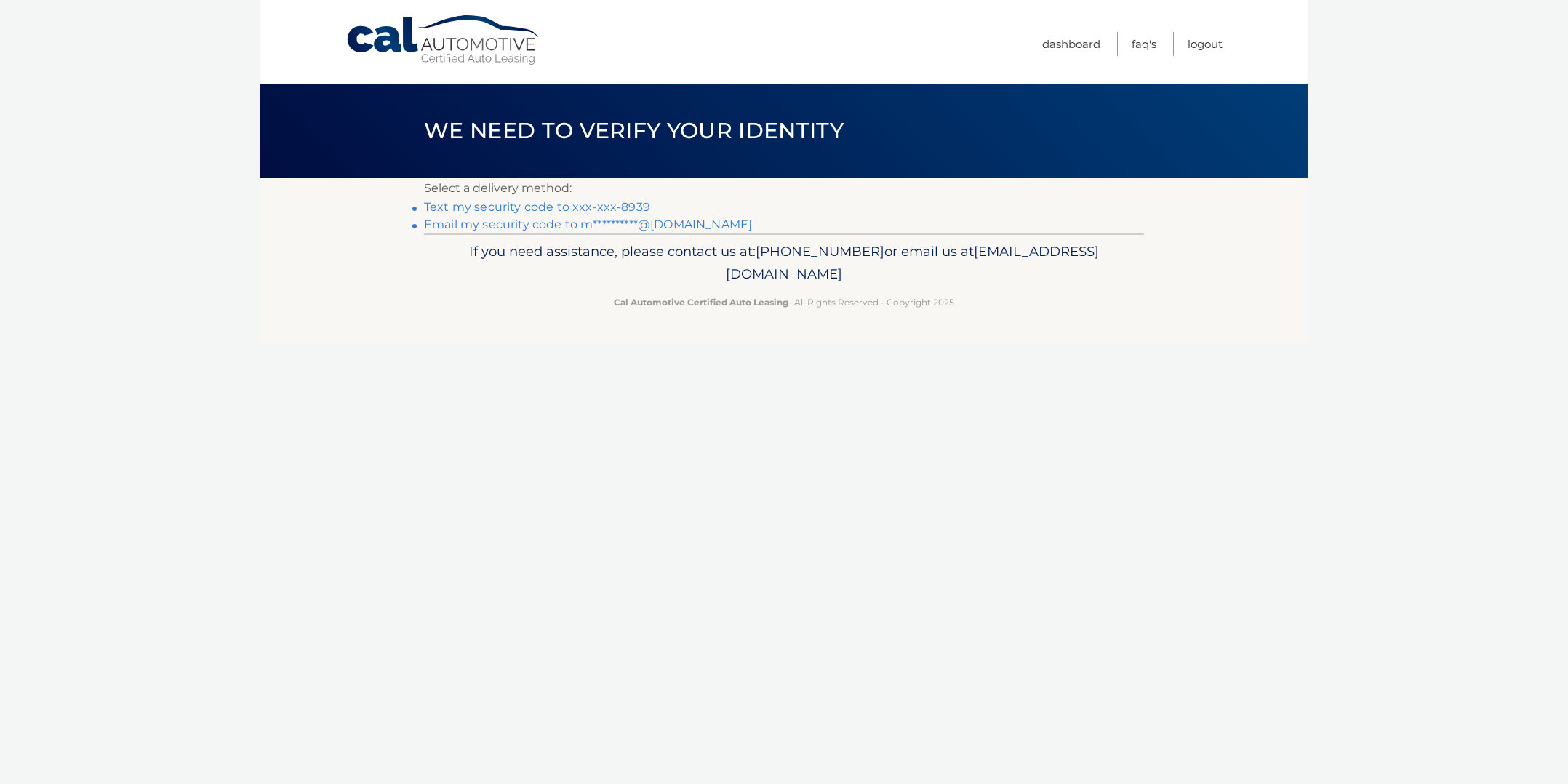
click at [578, 223] on link "**********" at bounding box center [588, 224] width 328 height 14
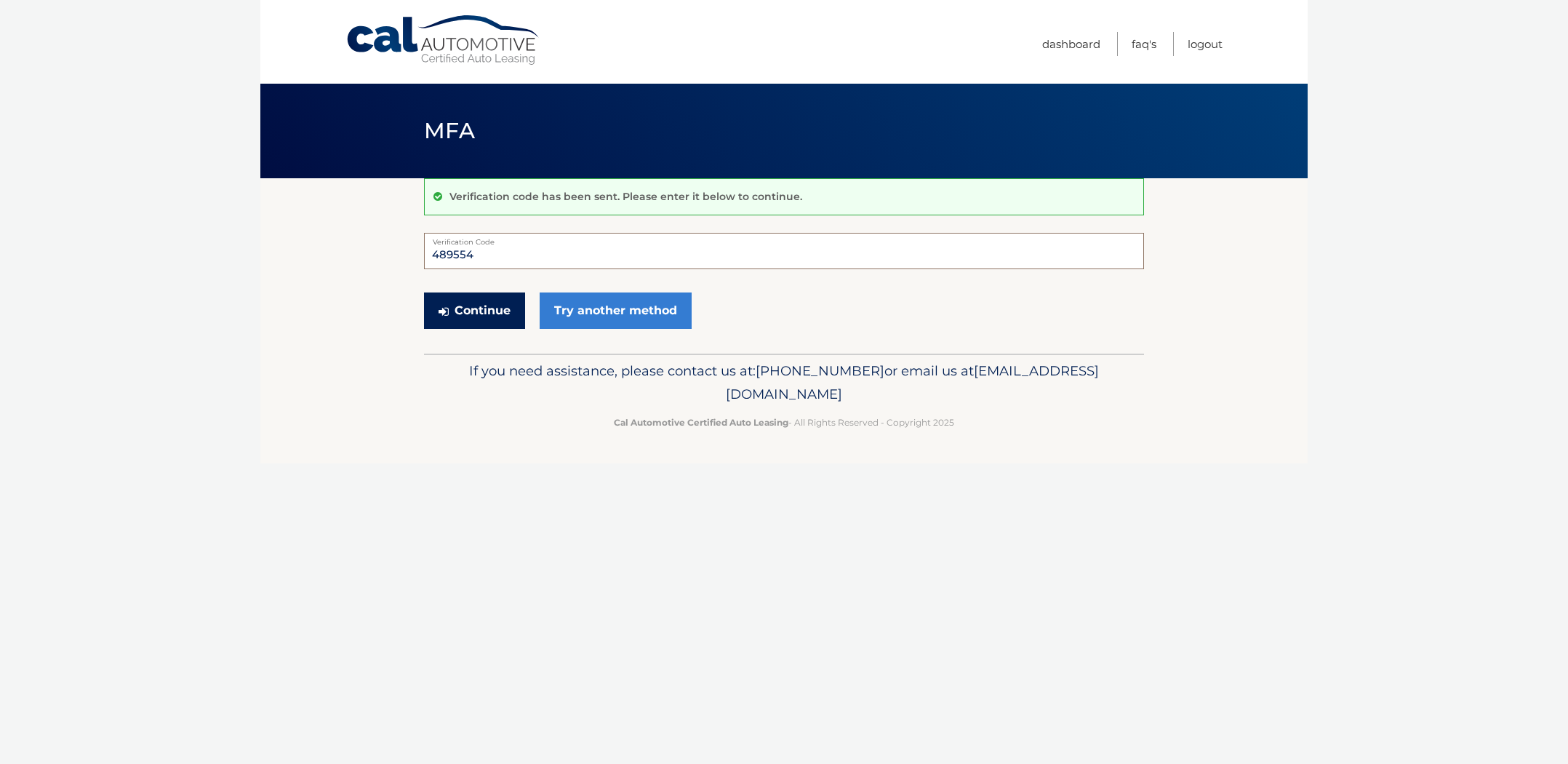
type input "489554"
click at [487, 312] on button "Continue" at bounding box center [474, 310] width 101 height 36
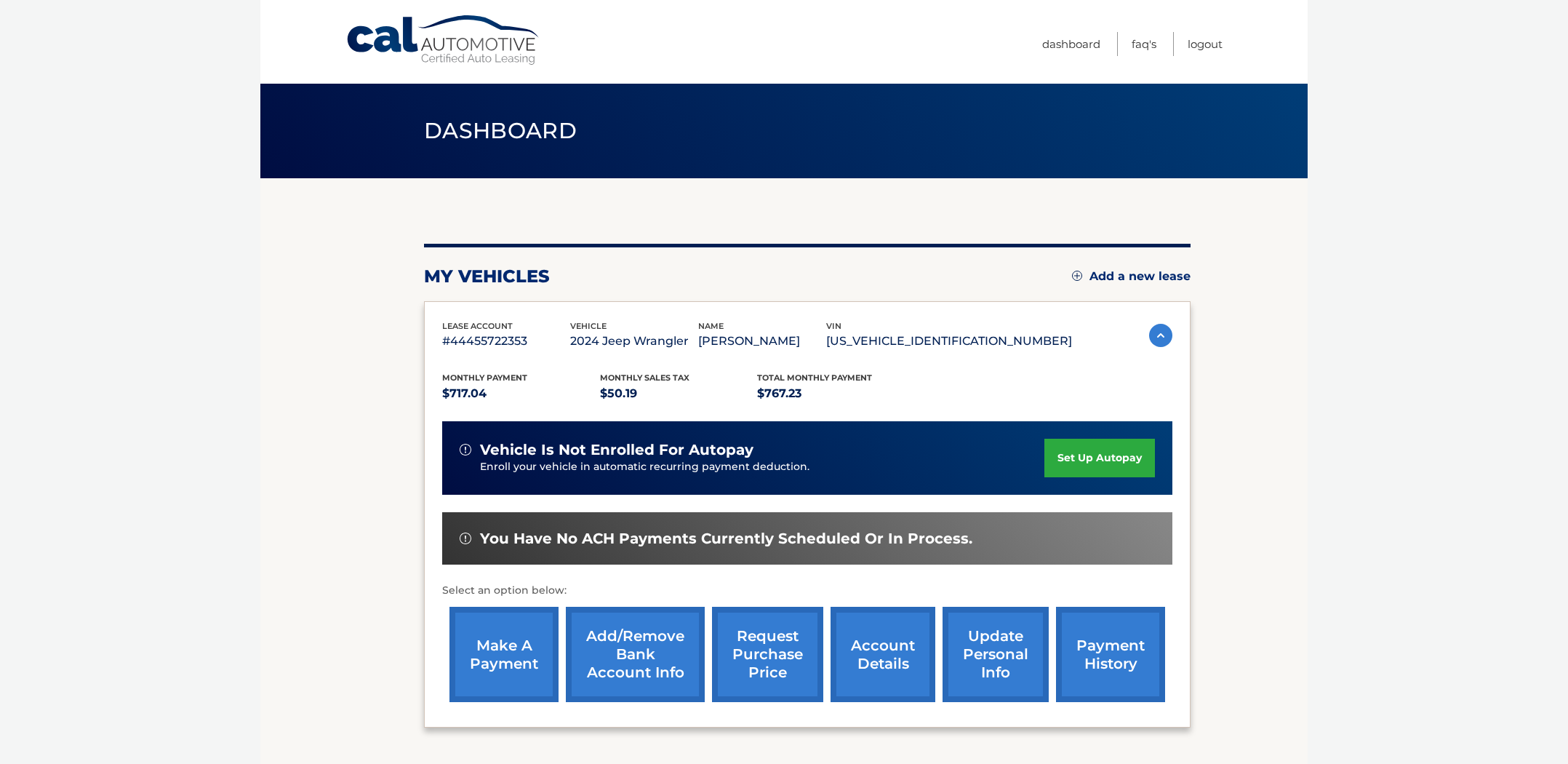
click at [472, 627] on link "make a payment" at bounding box center [503, 654] width 109 height 95
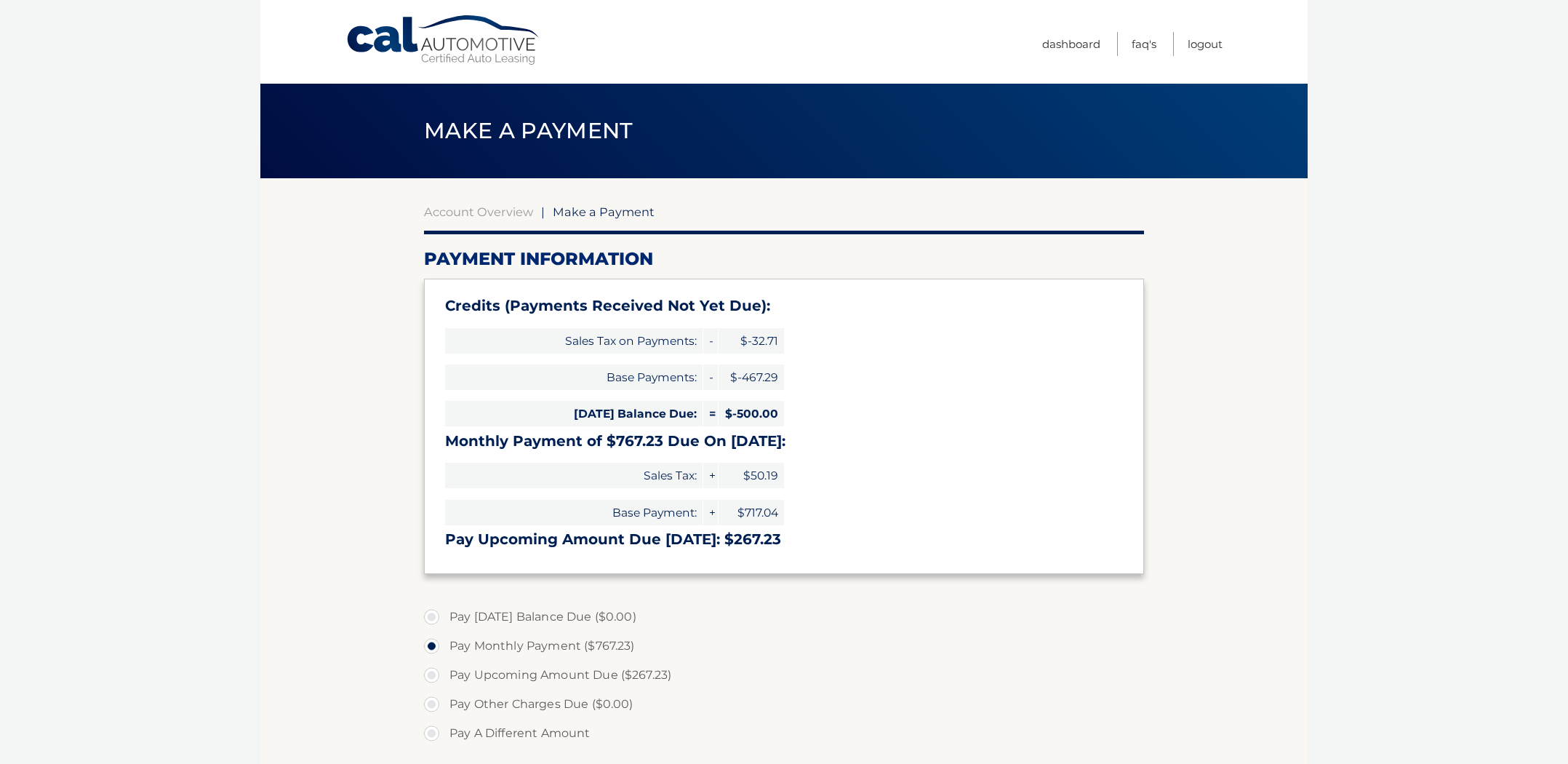
click at [433, 668] on label "Pay Upcoming Amount Due ($267.23)" at bounding box center [784, 674] width 720 height 29
click at [433, 668] on input "Pay Upcoming Amount Due ($267.23)" at bounding box center [437, 671] width 15 height 23
radio input "true"
type input "267.23"
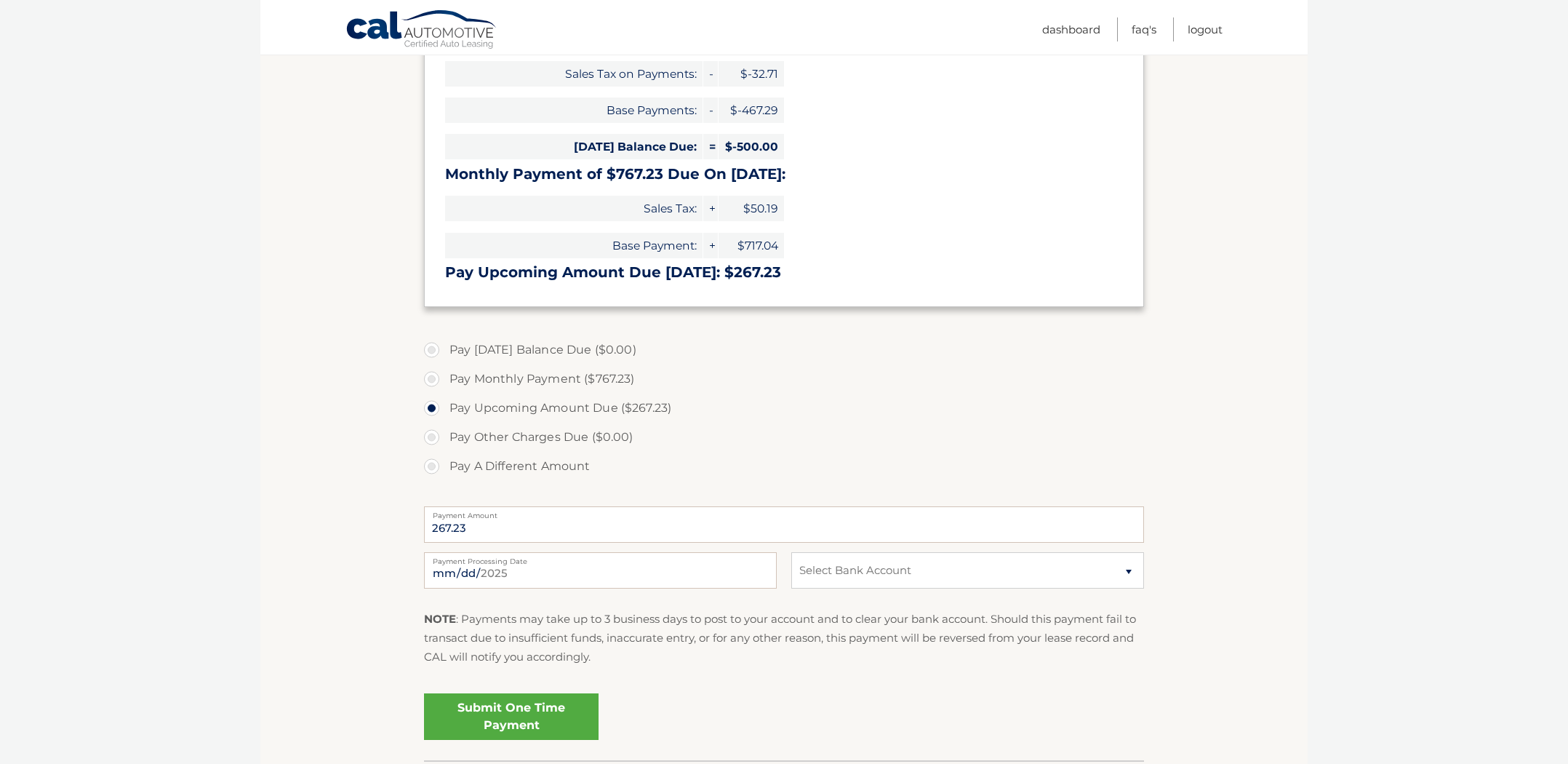
scroll to position [270, 0]
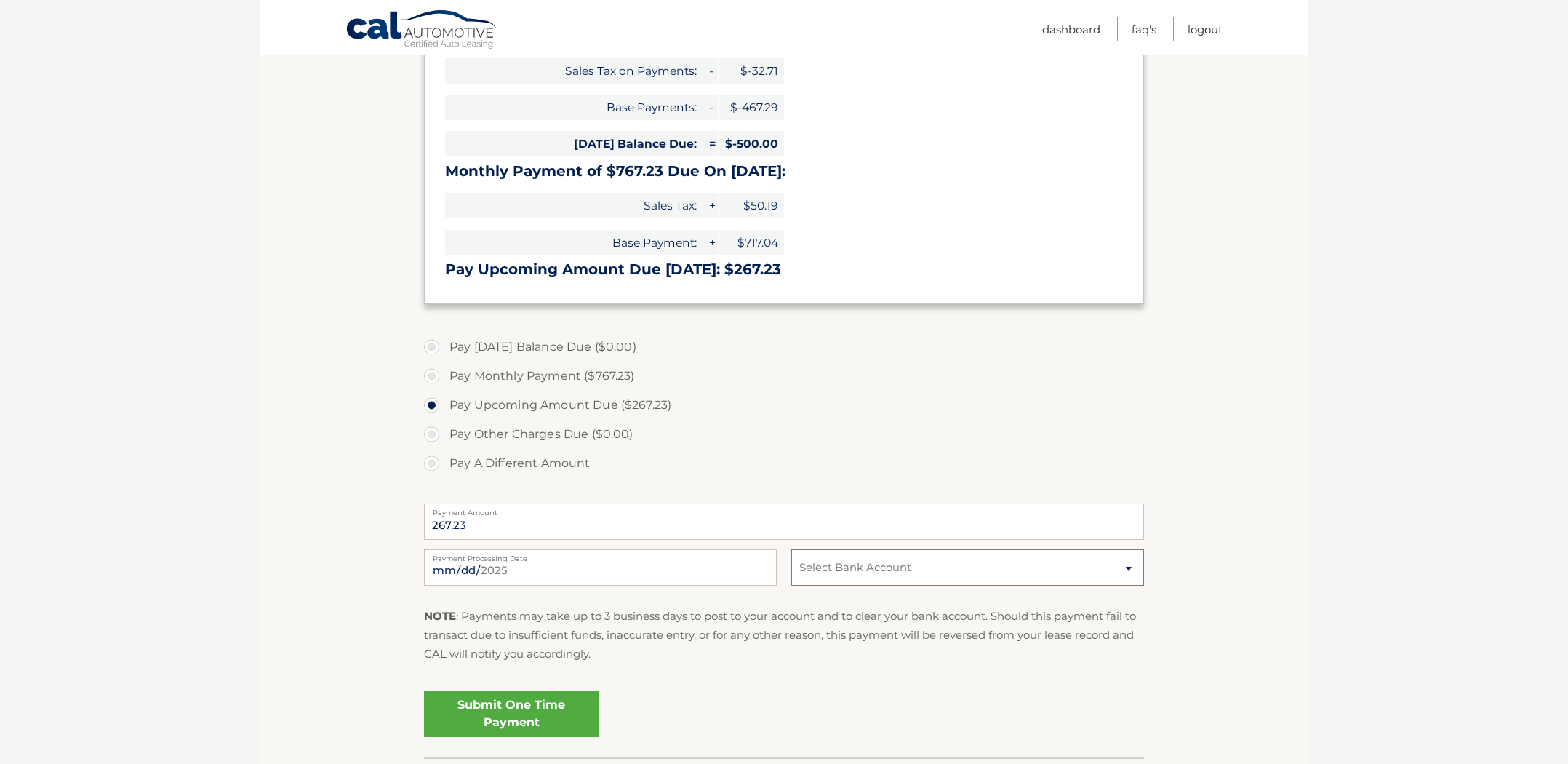
select select "MmI4YzcyOWItZmIyMy00NDg0LTk2ZGEtZTA5NjVjZGJmZjY0"
click at [526, 703] on link "Submit One Time Payment" at bounding box center [511, 714] width 174 height 47
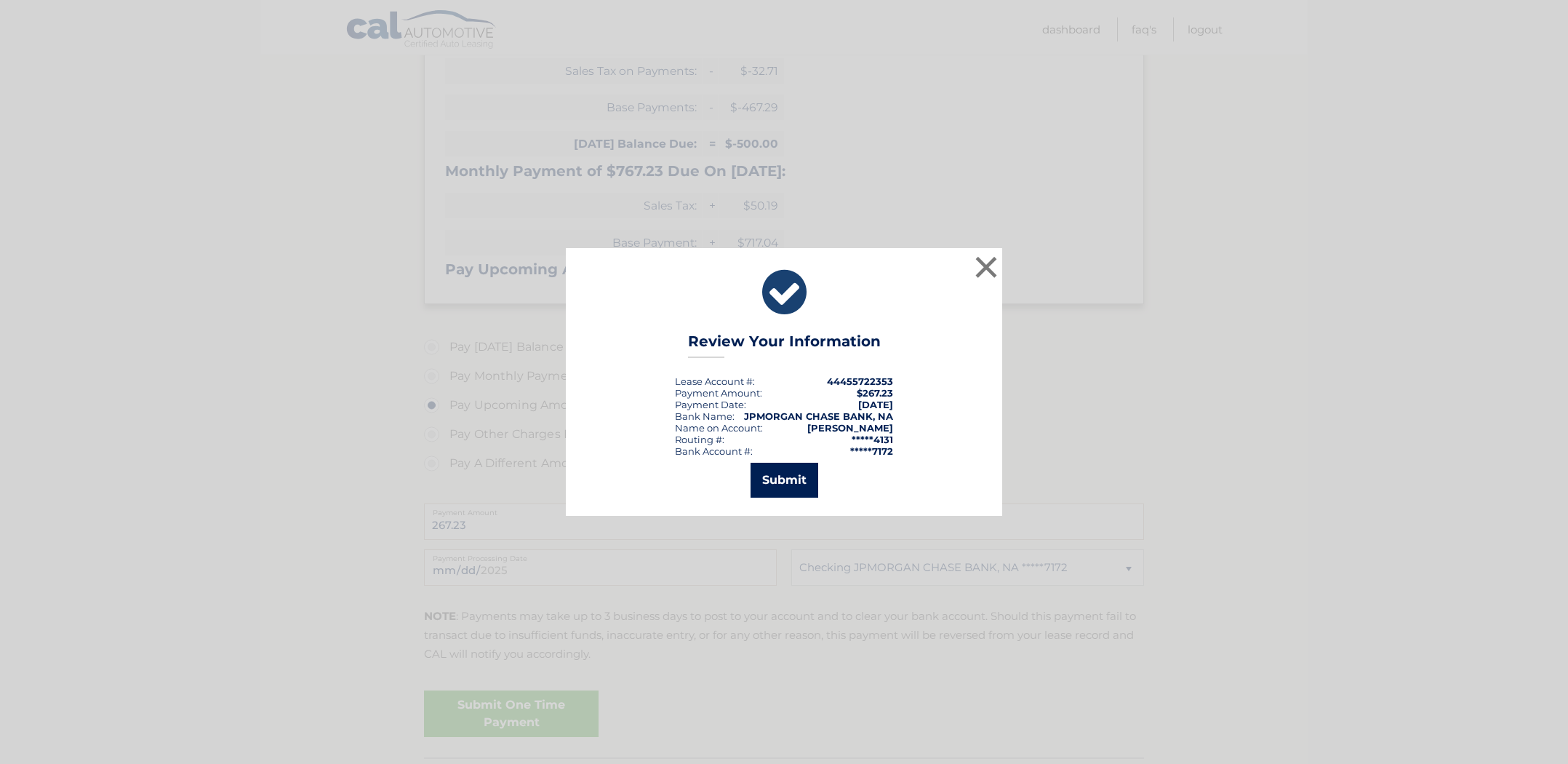
click at [783, 478] on button "Submit" at bounding box center [784, 480] width 68 height 35
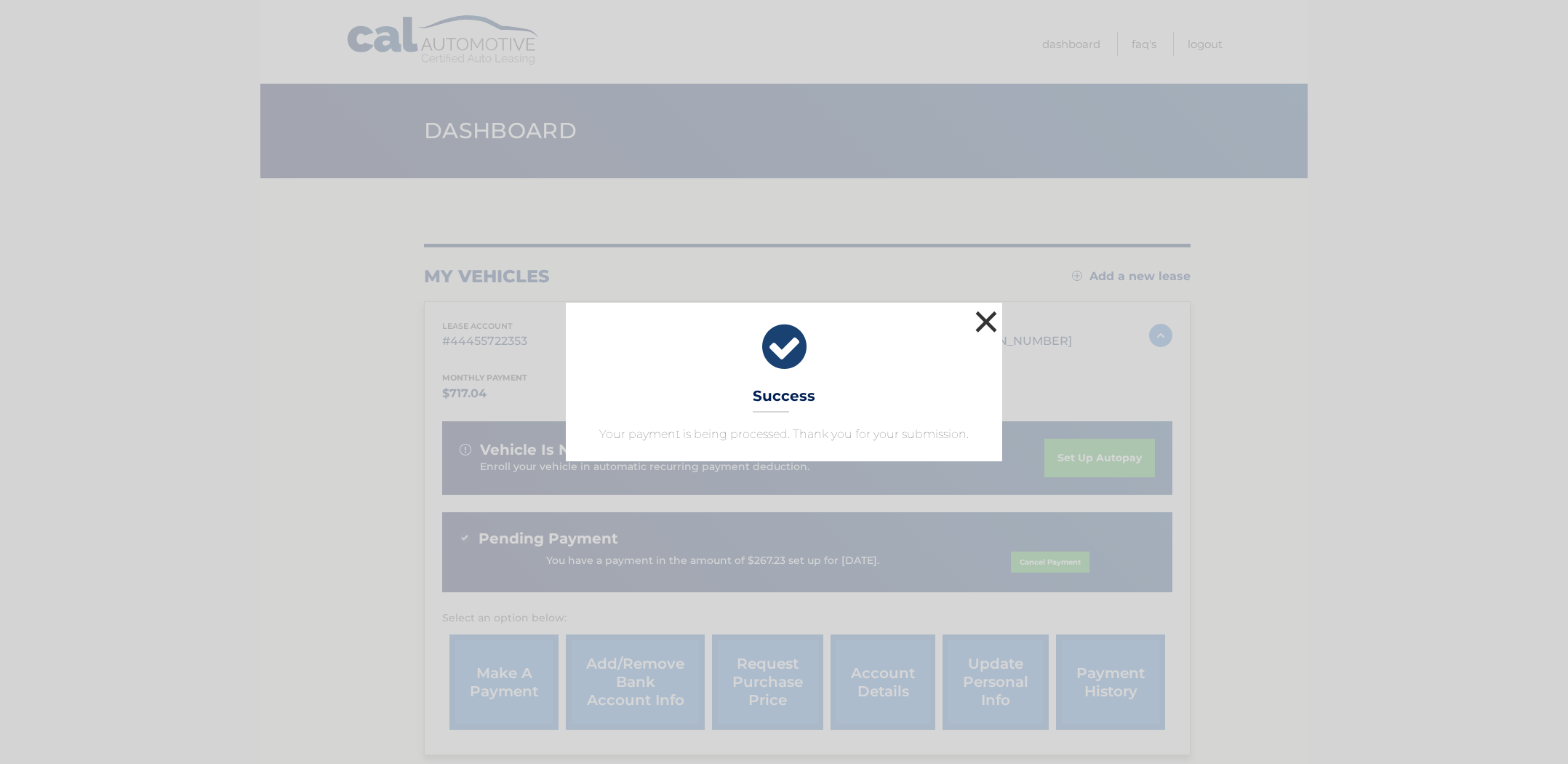
click at [986, 321] on button "×" at bounding box center [986, 321] width 29 height 29
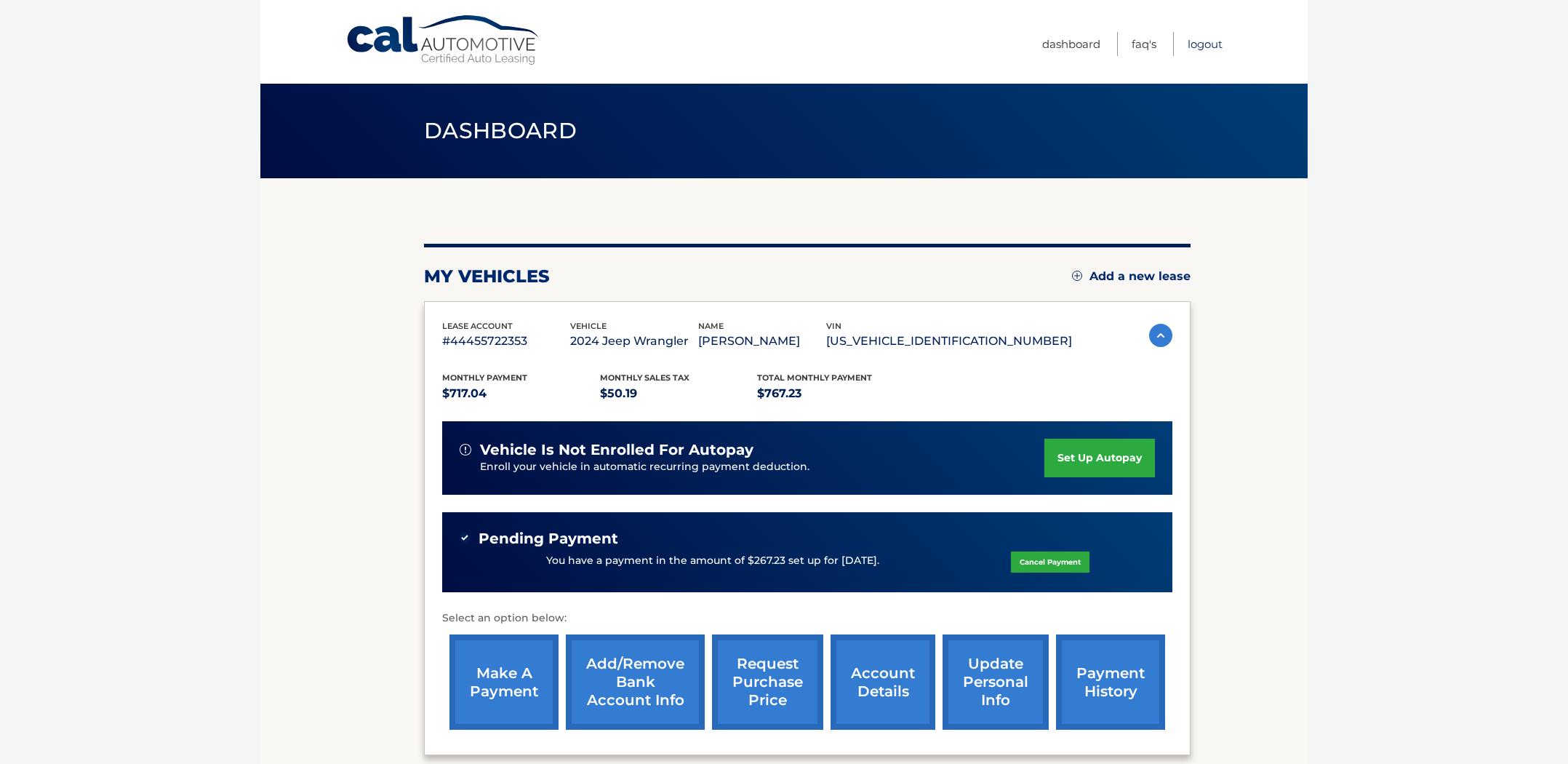
click at [1195, 49] on link "Logout" at bounding box center [1205, 44] width 35 height 24
